Goal: Task Accomplishment & Management: Manage account settings

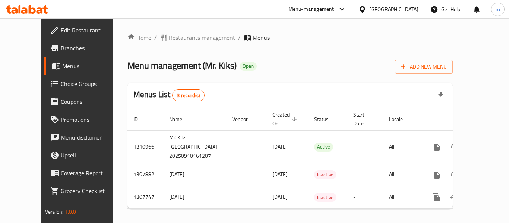
click at [61, 82] on span "Choice Groups" at bounding box center [91, 83] width 60 height 9
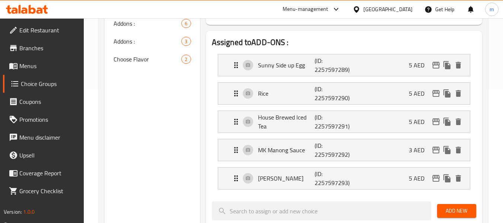
scroll to position [149, 0]
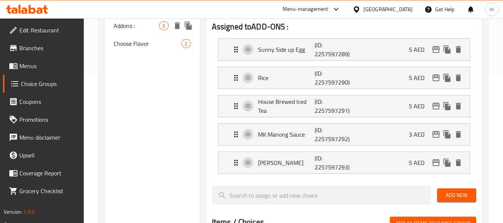
click at [142, 27] on span "Addons :" at bounding box center [136, 25] width 45 height 9
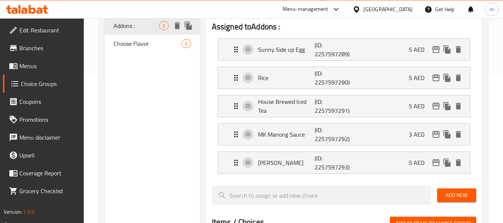
type input "Addons :"
type input "الاضافات :"
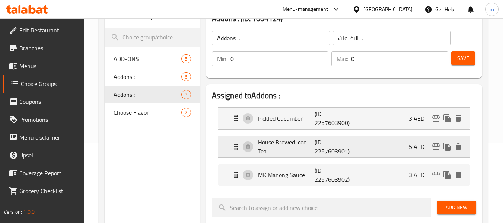
scroll to position [74, 0]
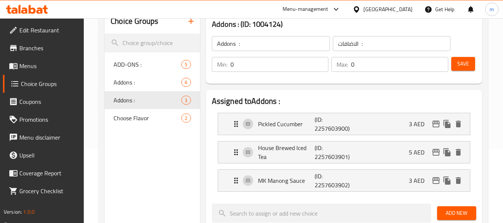
click at [42, 10] on icon at bounding box center [39, 10] width 6 height 6
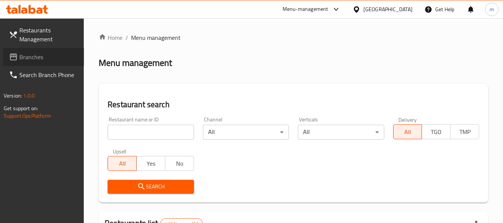
click at [60, 61] on span "Branches" at bounding box center [48, 56] width 59 height 9
